Goal: Ask a question: Seek information or help from site administrators or community

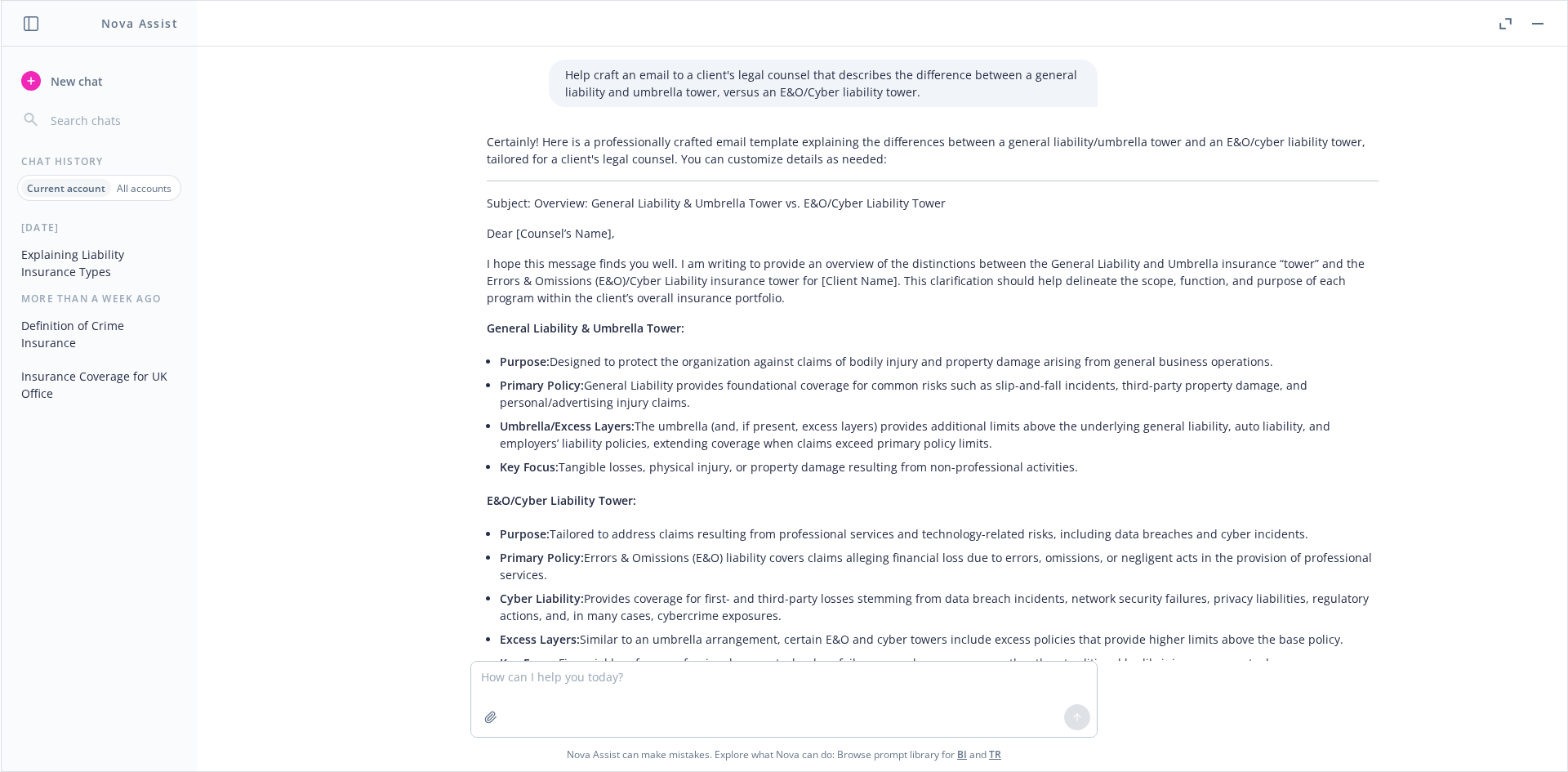
scroll to position [339, 0]
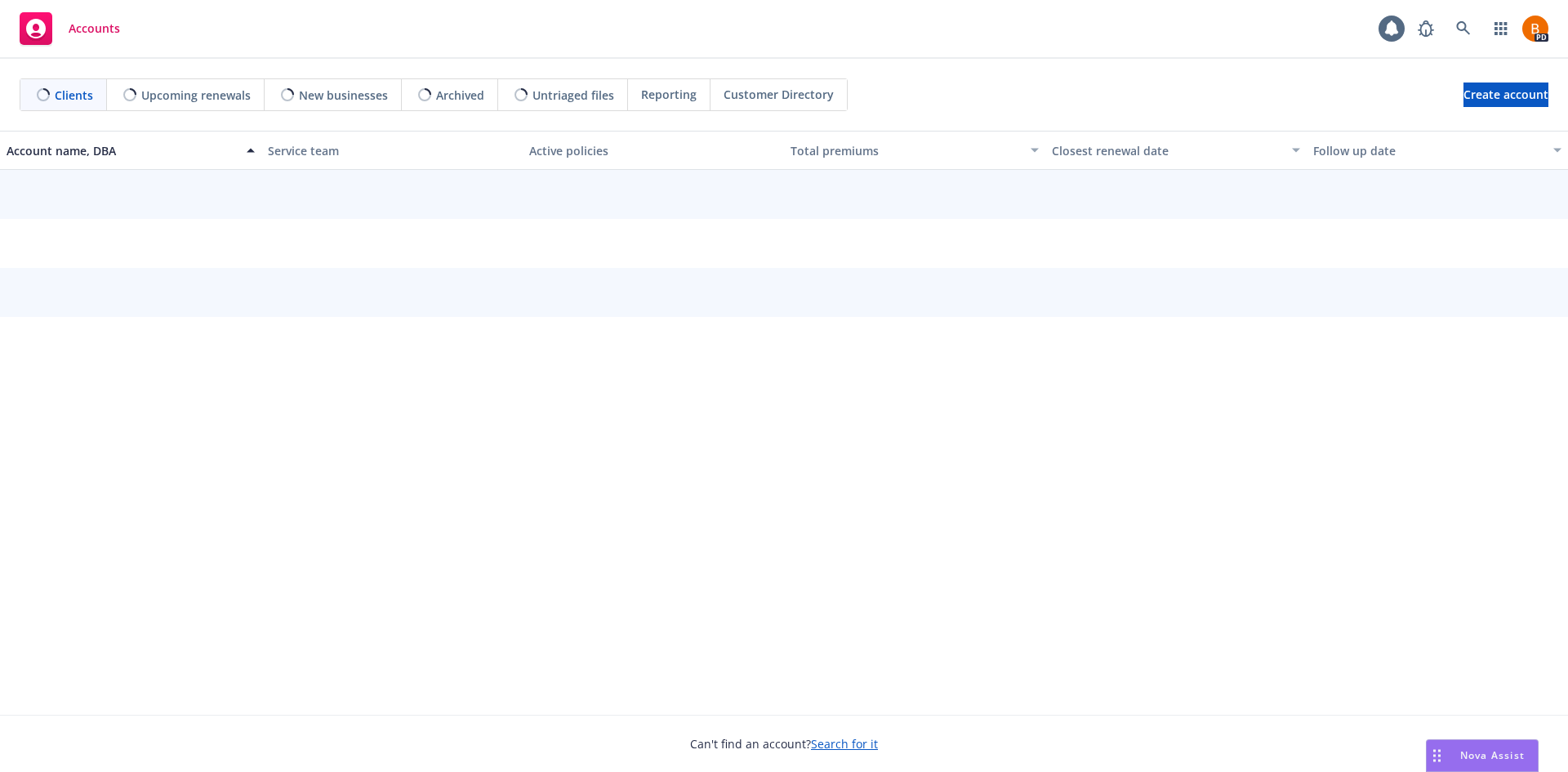
click at [1477, 756] on span "Nova Assist" at bounding box center [1492, 755] width 65 height 14
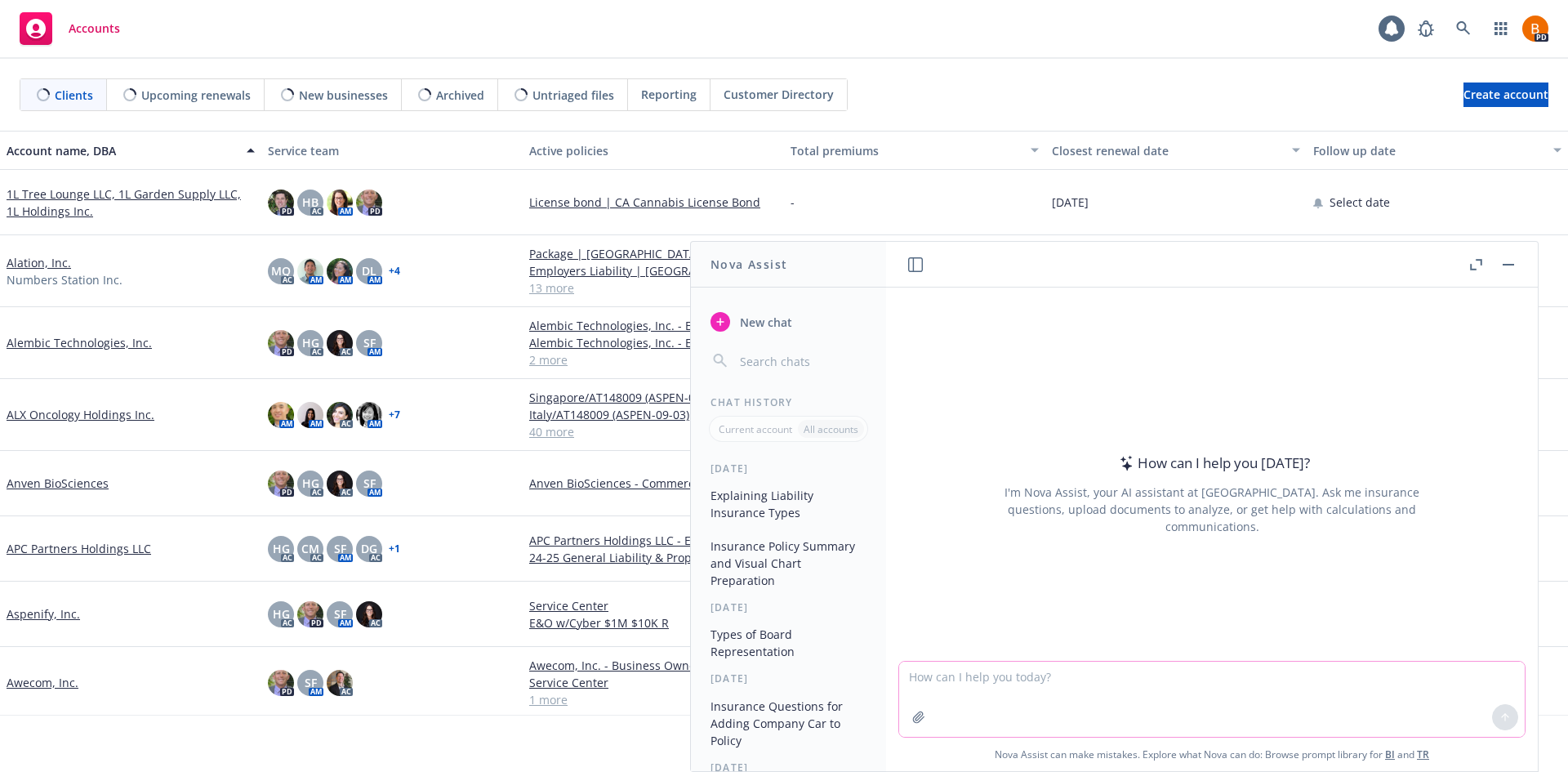
click at [1154, 682] on textarea at bounding box center [1212, 699] width 626 height 75
click at [1001, 697] on textarea at bounding box center [1212, 699] width 626 height 75
type textarea "What is the naics code for [PERSON_NAME]'s DeliCafe"
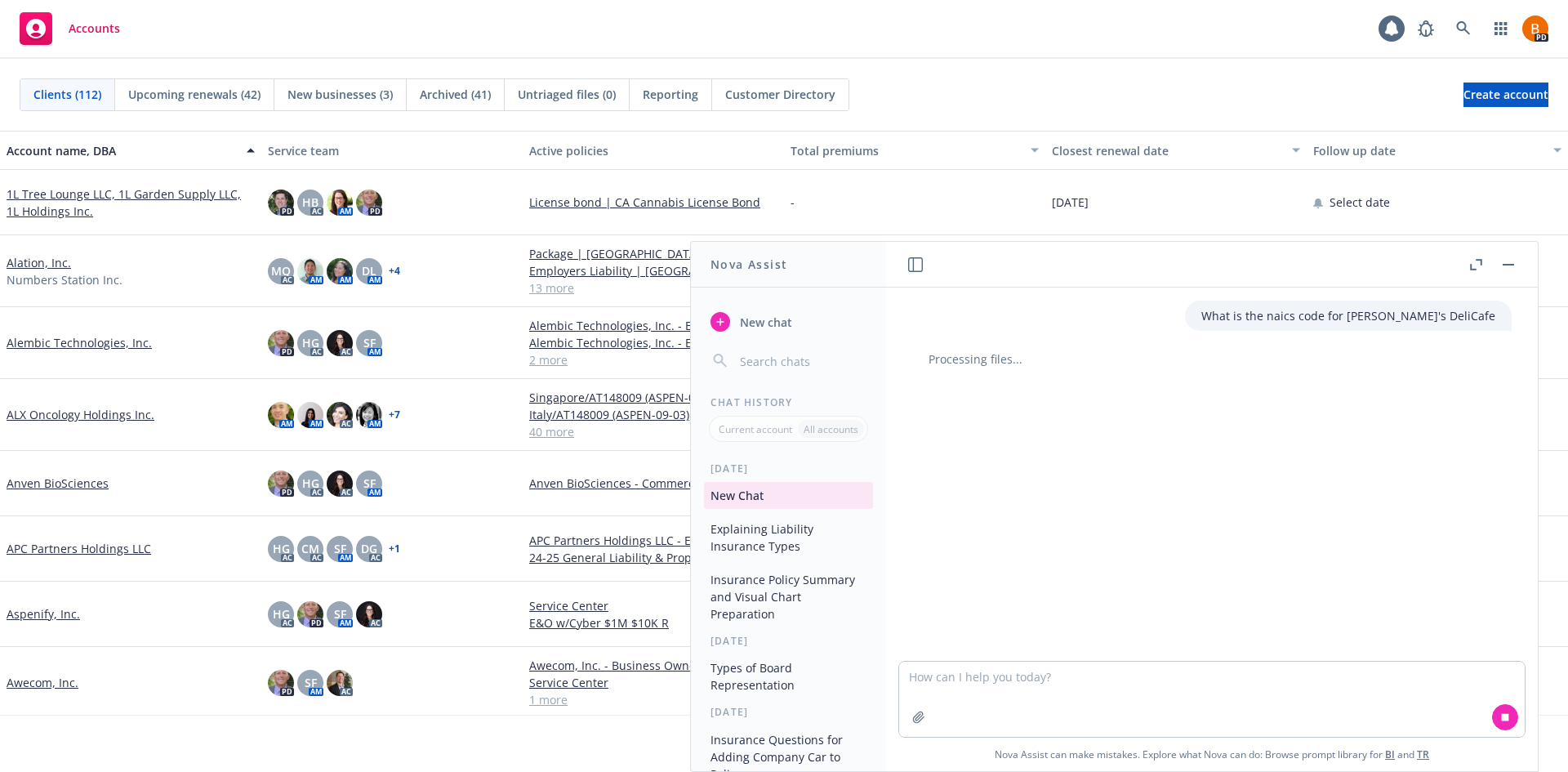
click at [1481, 266] on icon "button" at bounding box center [1475, 265] width 12 height 12
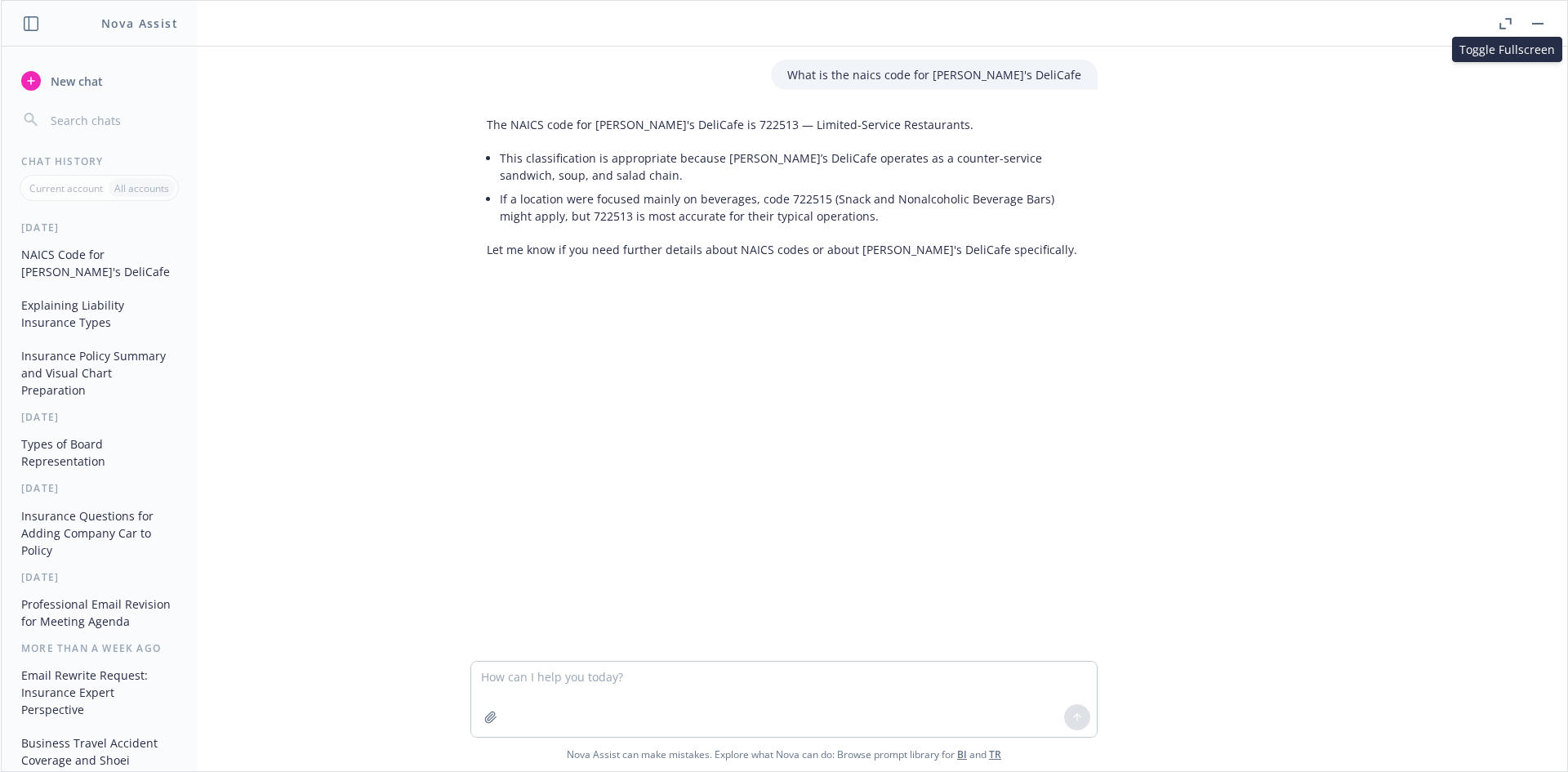
click at [100, 322] on button "Explaining Liability Insurance Types" at bounding box center [99, 314] width 169 height 44
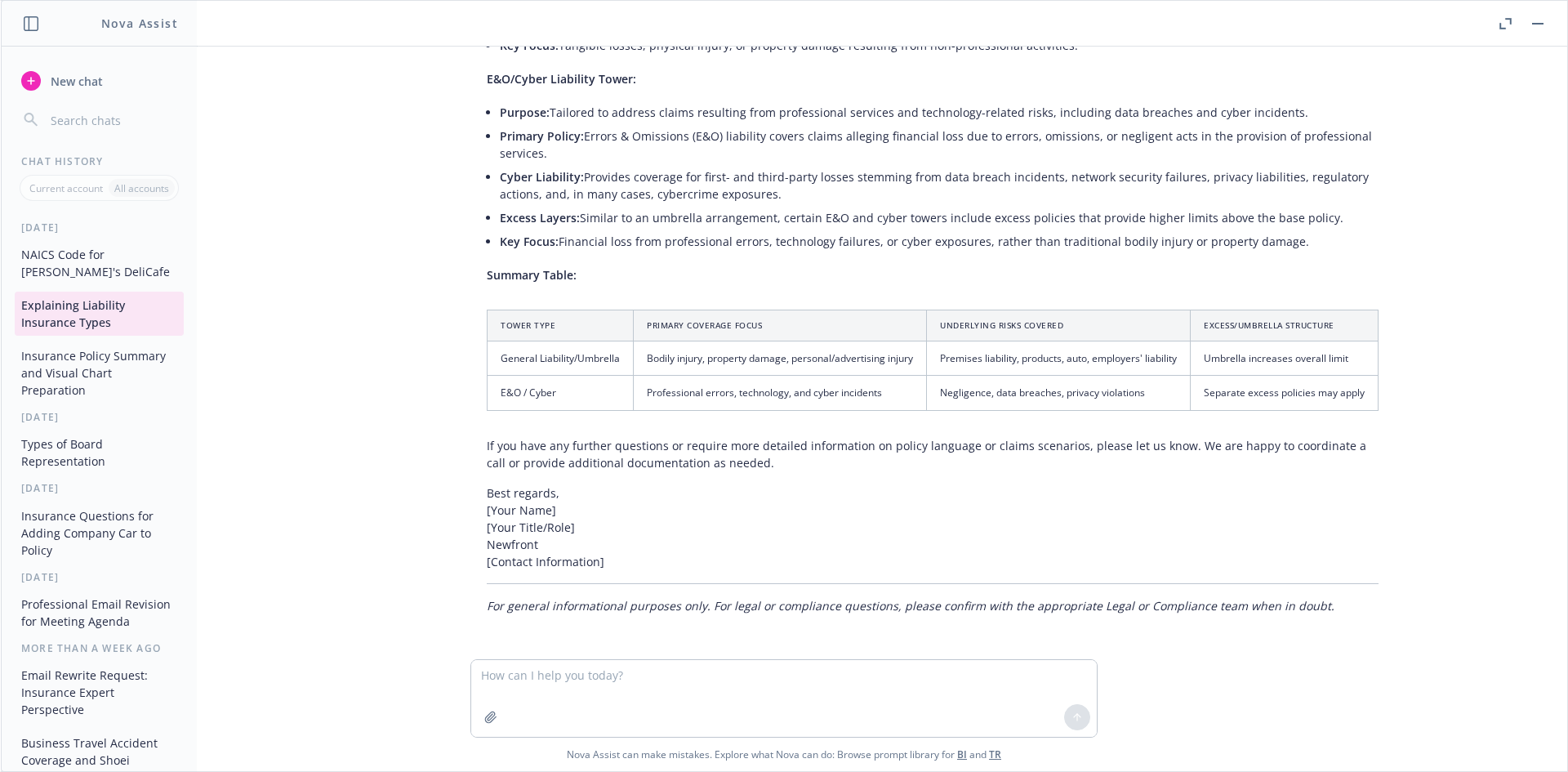
scroll to position [423, 0]
click at [67, 354] on button "Insurance Policy Summary and Visual Chart Preparation" at bounding box center [99, 372] width 169 height 61
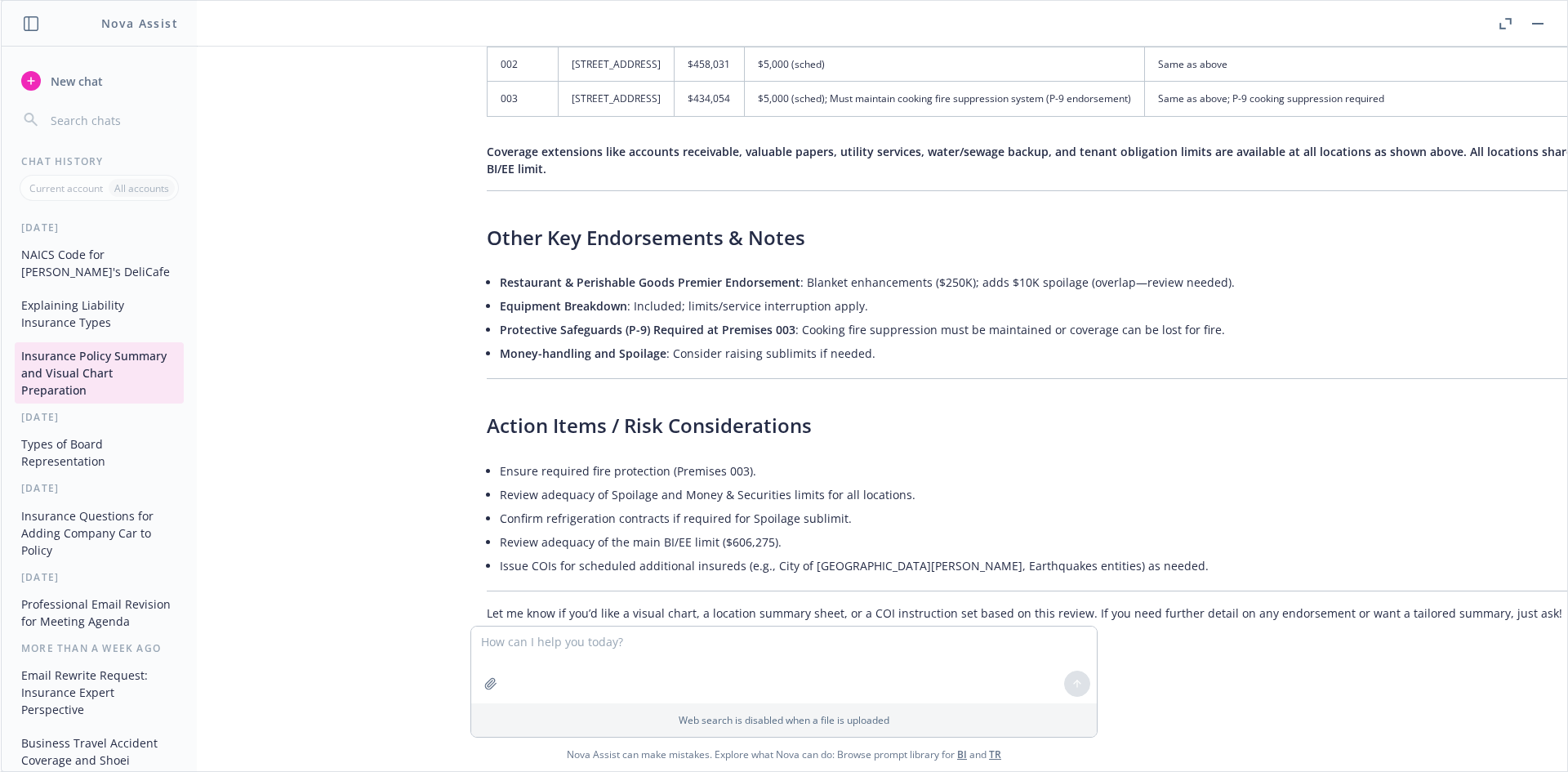
scroll to position [1112, 0]
